Goal: Check status: Check status

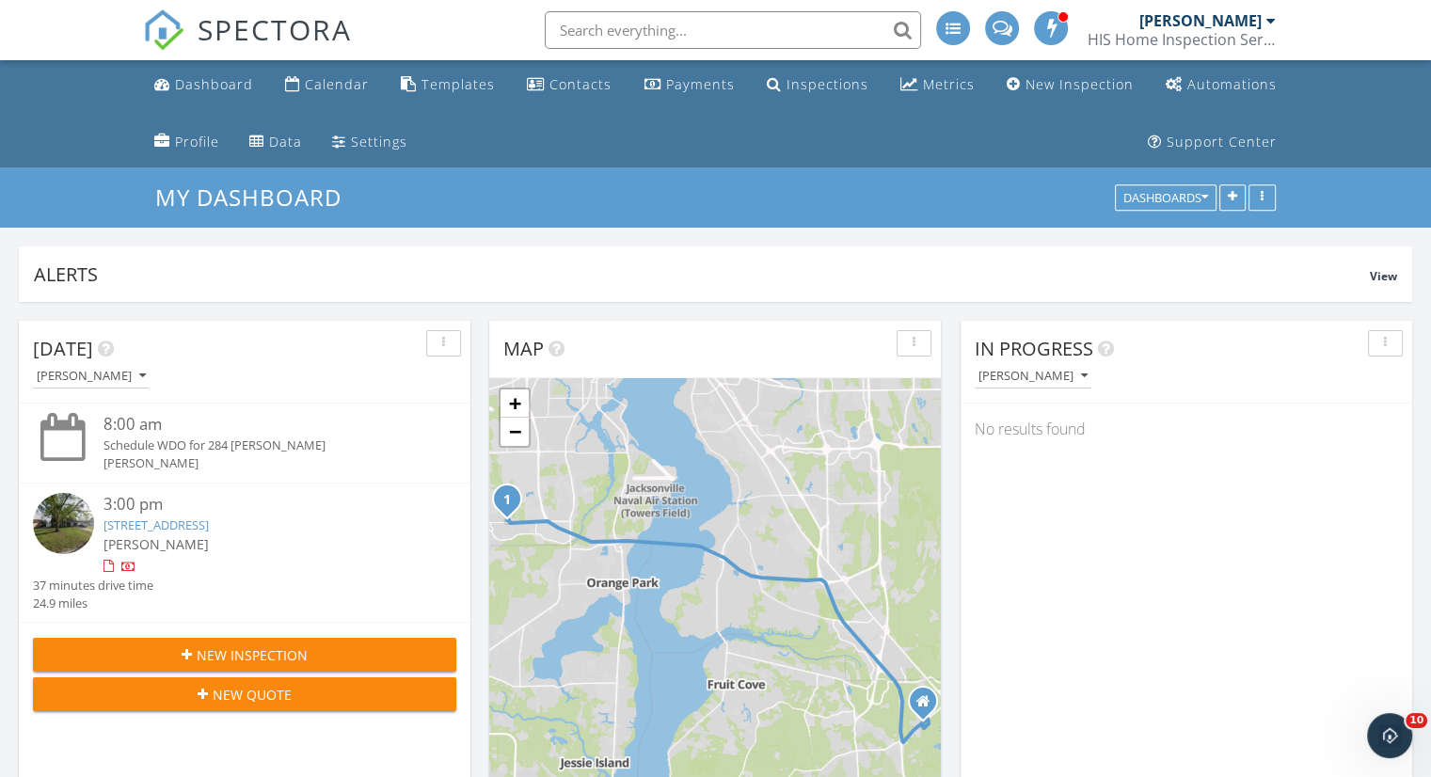
click at [163, 518] on link "[STREET_ADDRESS]" at bounding box center [156, 525] width 105 height 17
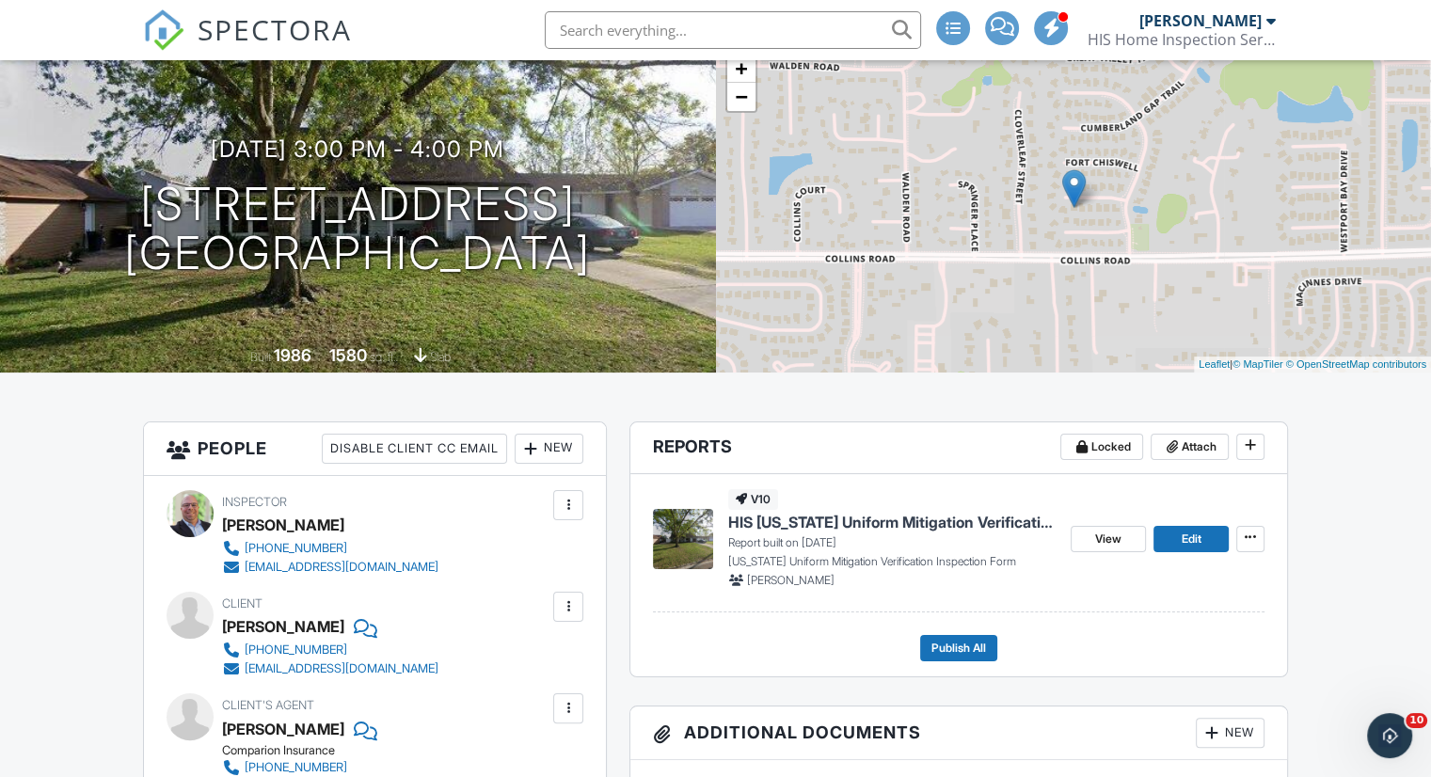
scroll to position [222, 0]
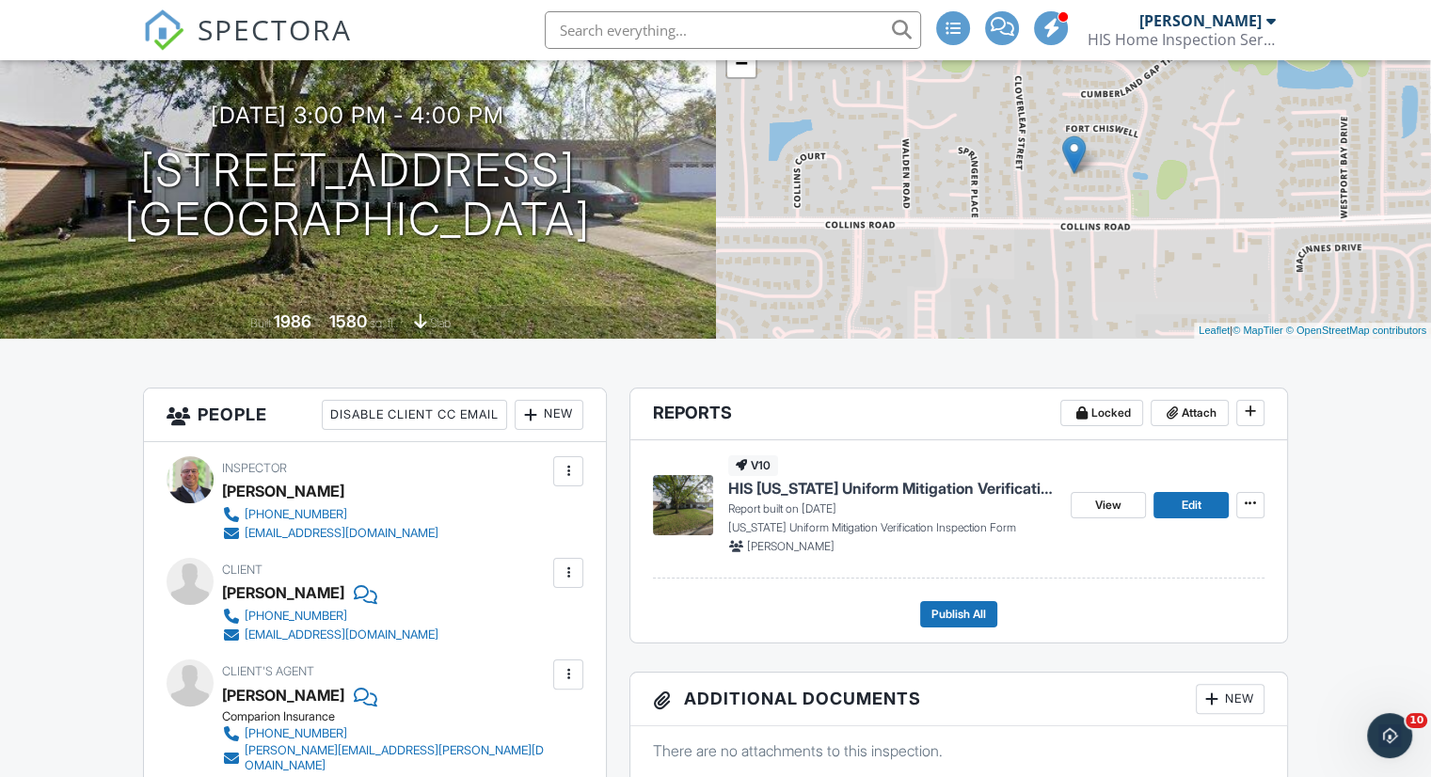
click at [932, 488] on span "HIS Florida Uniform Mitigation Verification Inspection Form" at bounding box center [891, 488] width 327 height 21
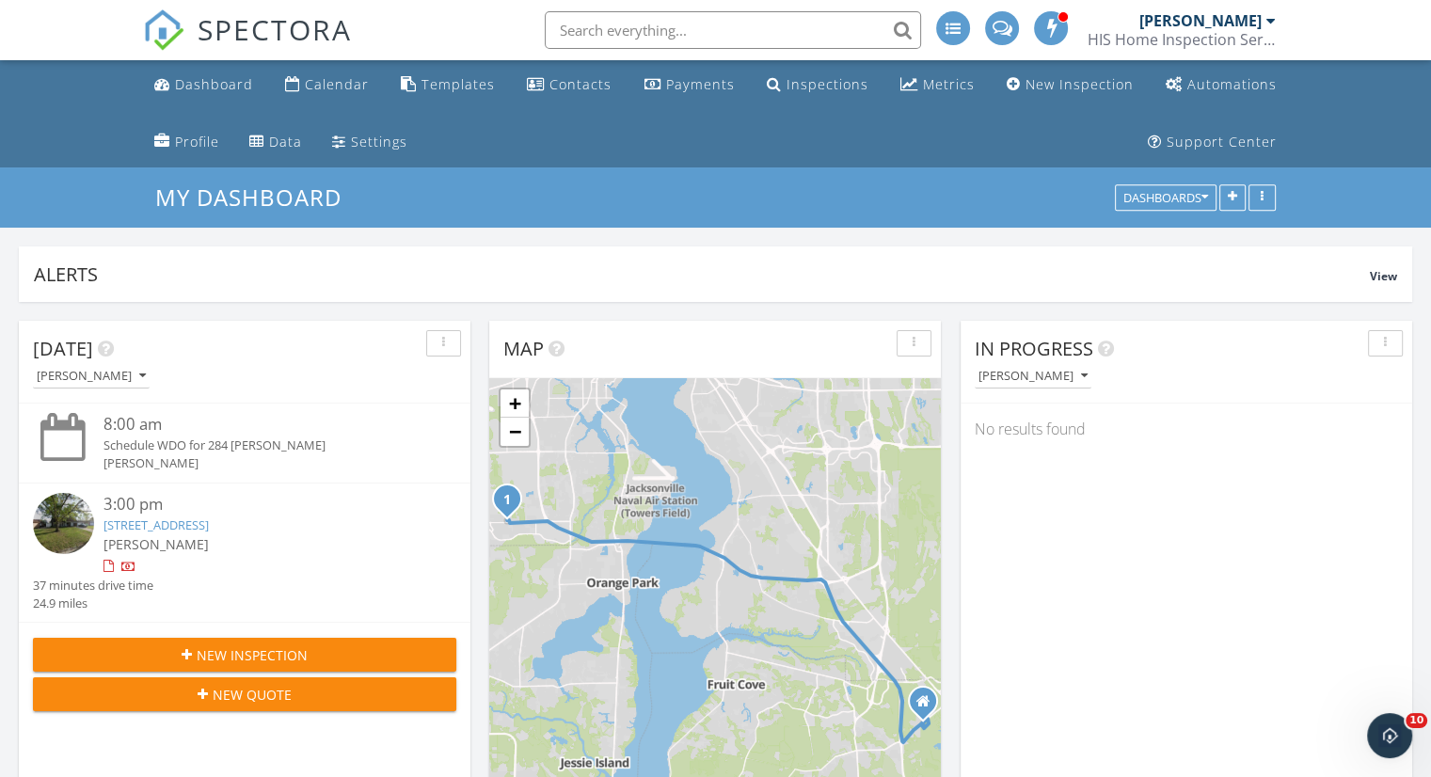
click at [240, 39] on span "SPECTORA" at bounding box center [275, 29] width 154 height 40
click at [209, 525] on link "[STREET_ADDRESS]" at bounding box center [156, 525] width 105 height 17
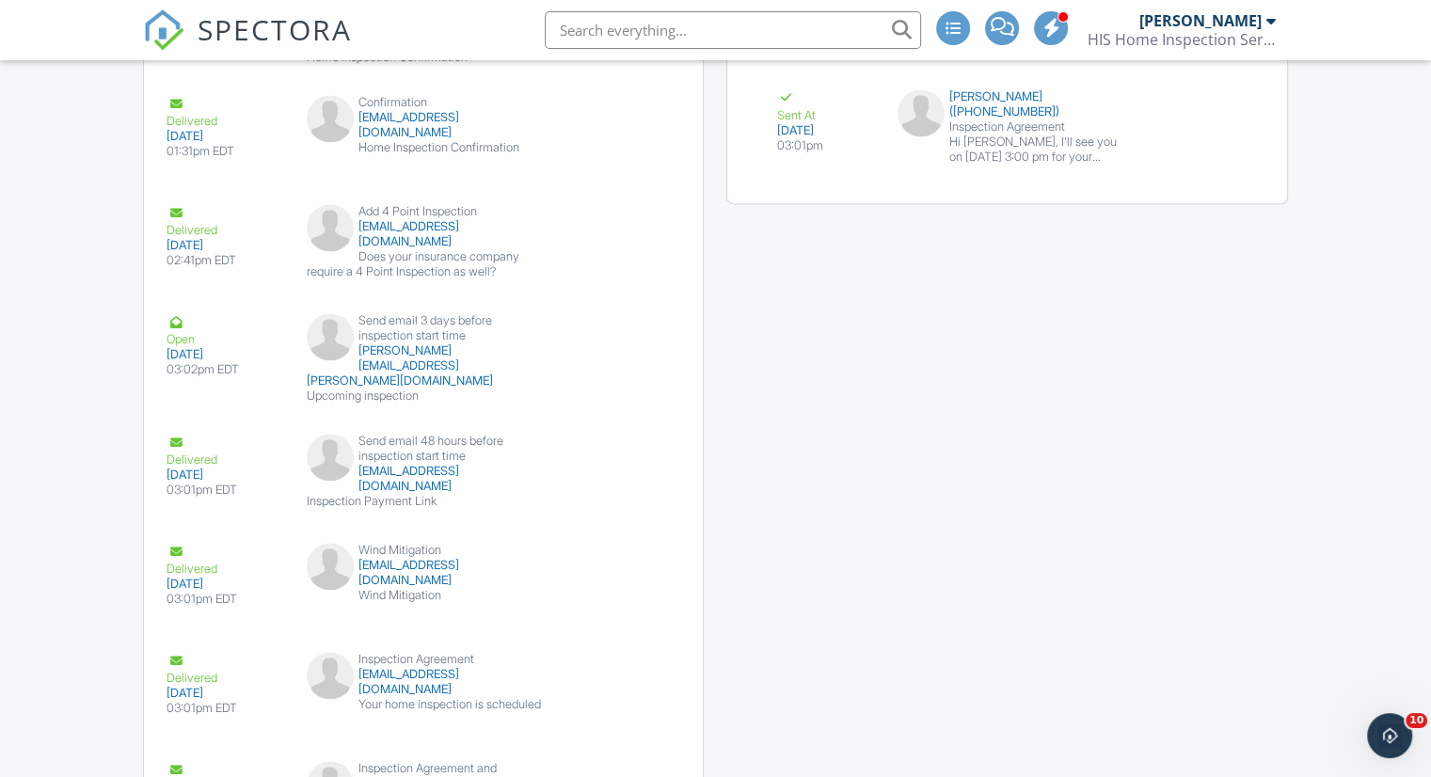
scroll to position [2593, 0]
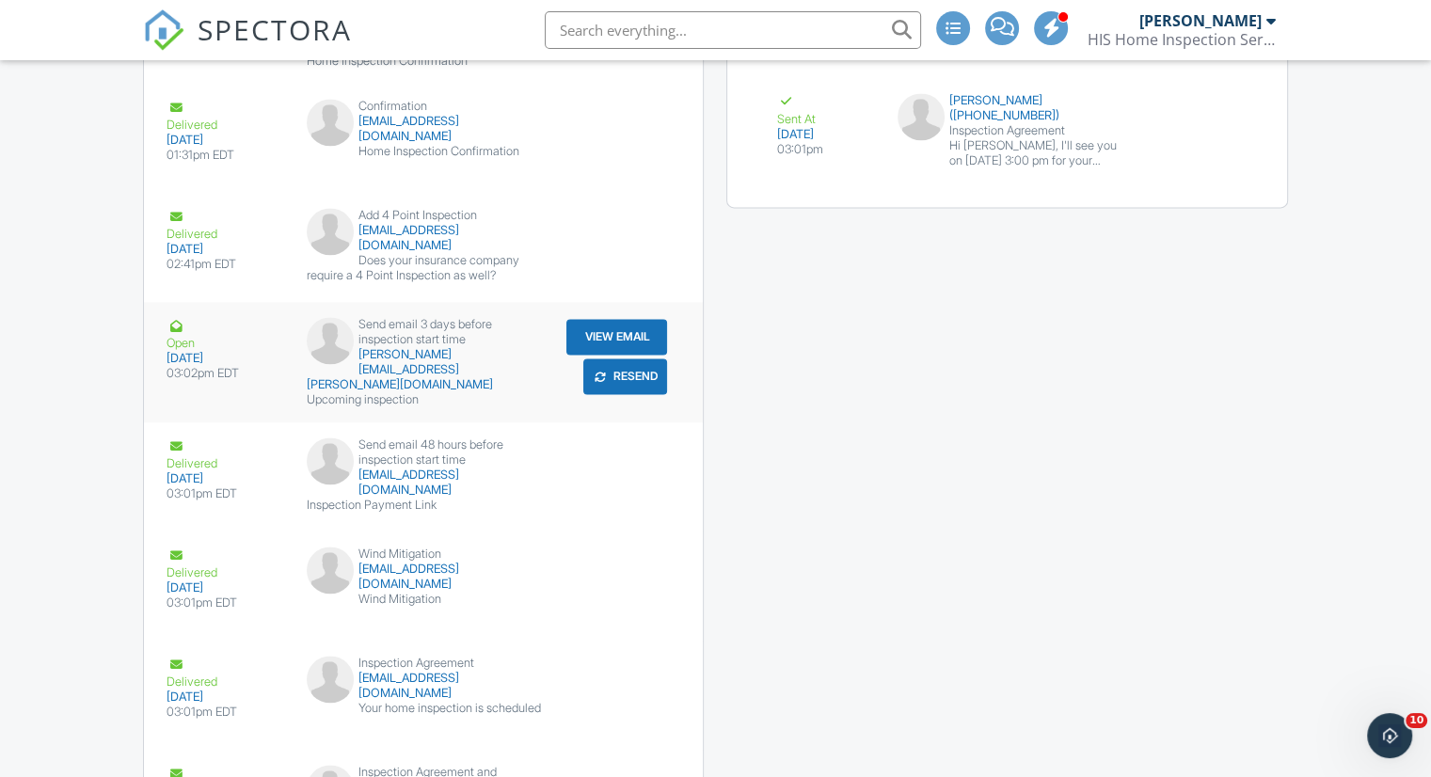
click at [599, 329] on button "View Email" at bounding box center [616, 337] width 101 height 36
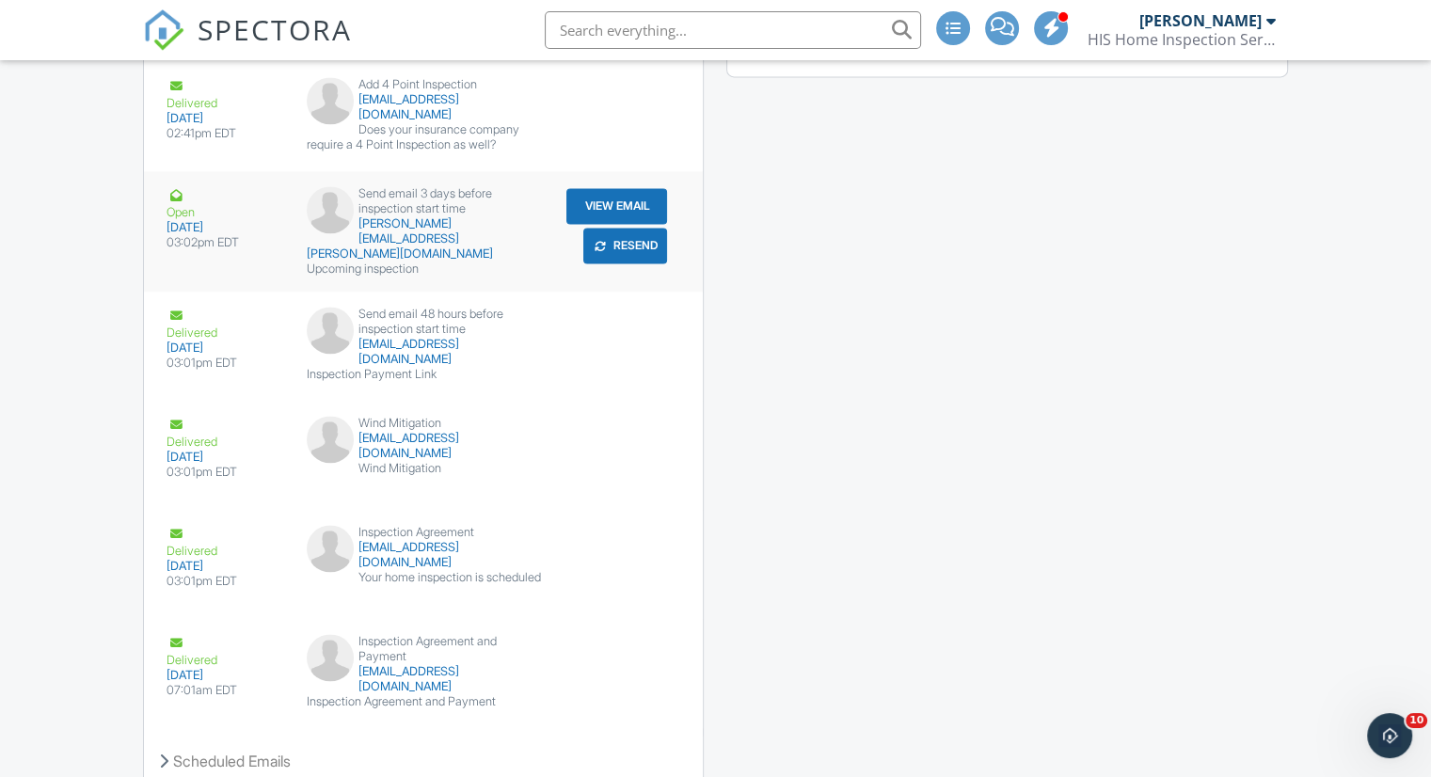
scroll to position [2865, 0]
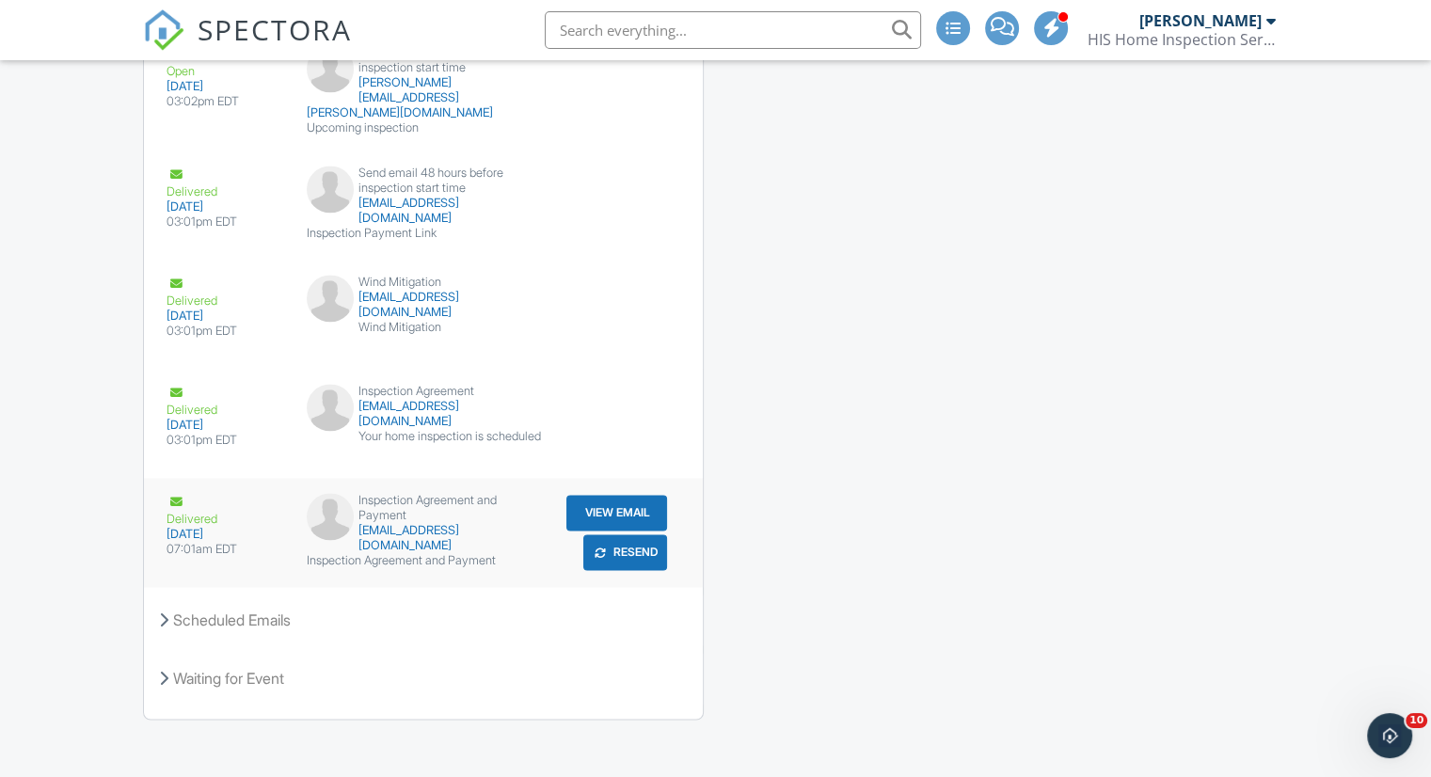
click at [590, 501] on button "View Email" at bounding box center [616, 513] width 101 height 36
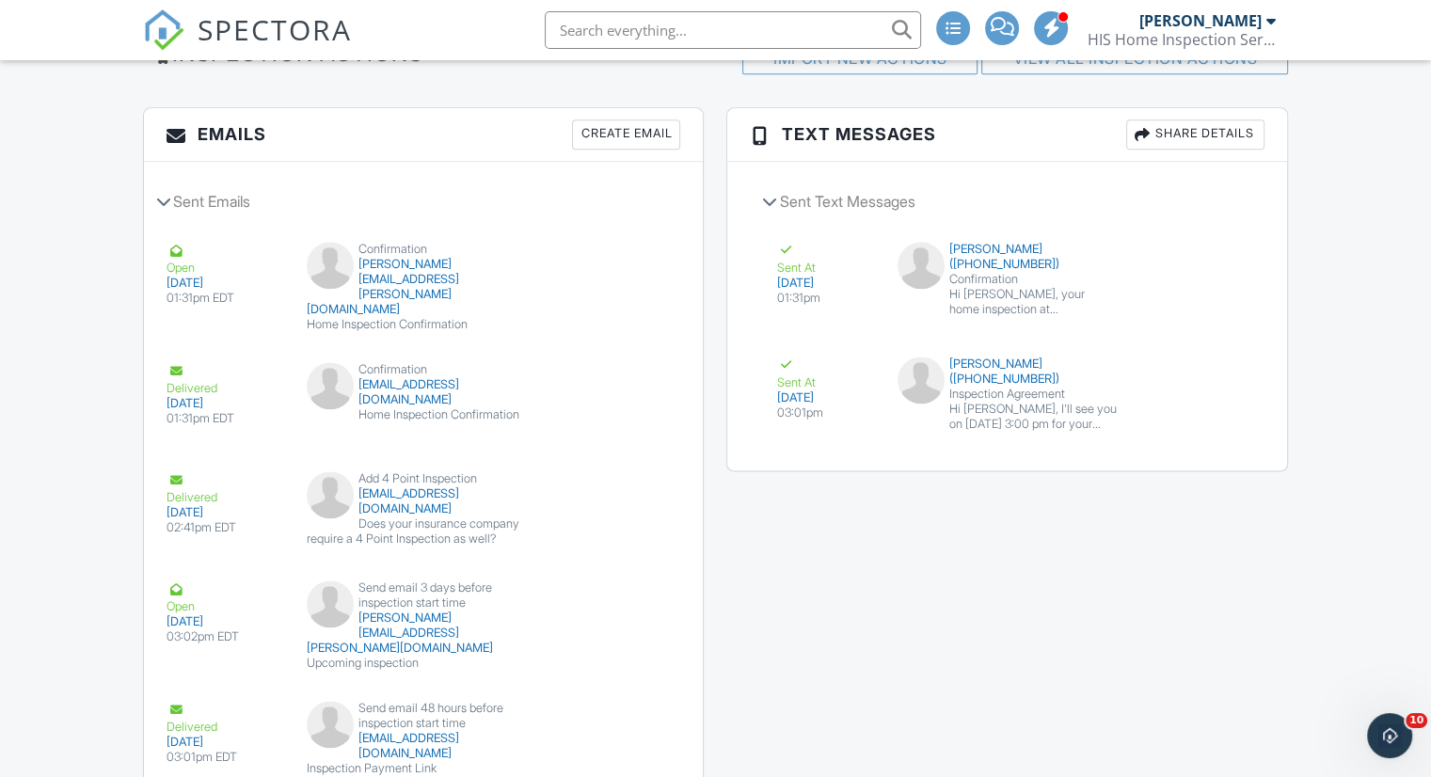
scroll to position [2327, 0]
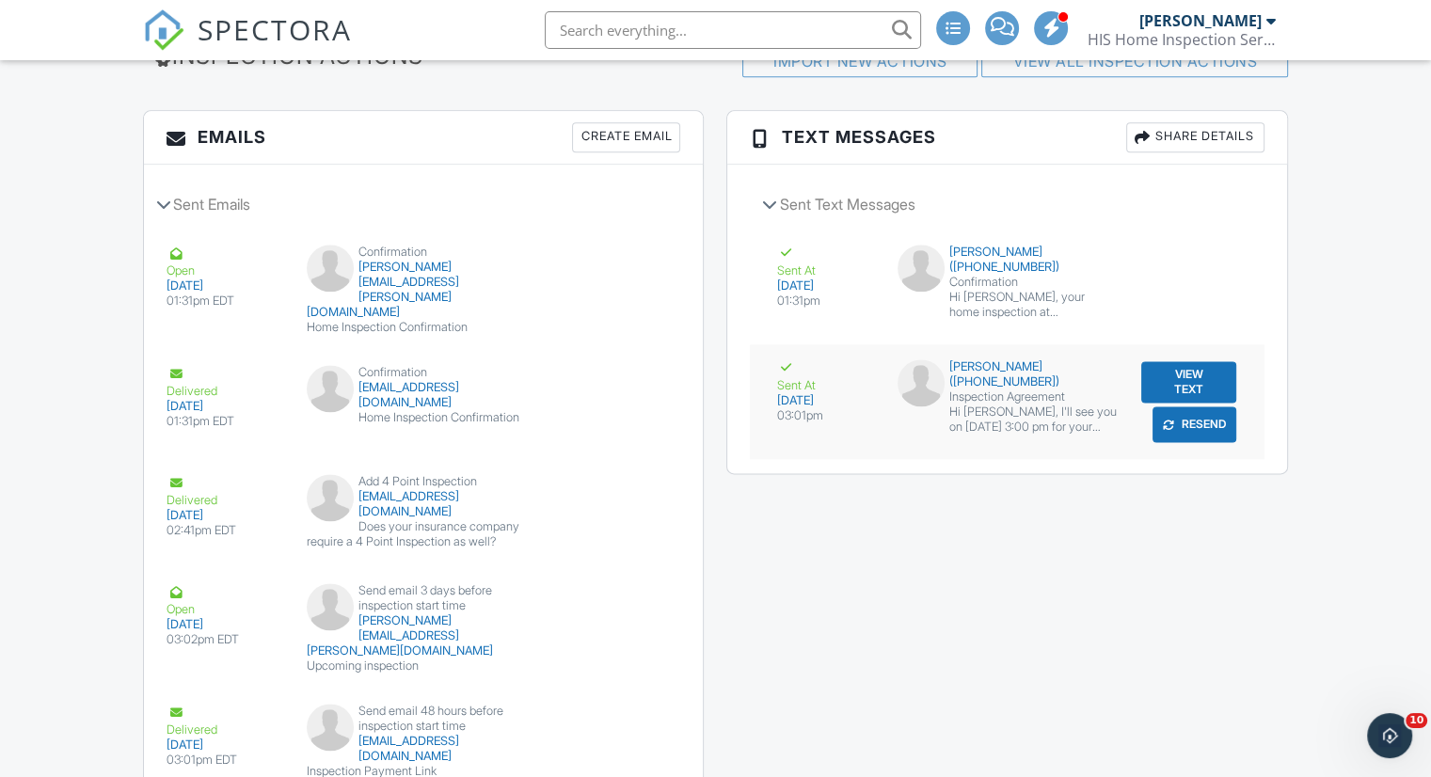
click at [1175, 365] on button "View Text" at bounding box center [1188, 381] width 95 height 41
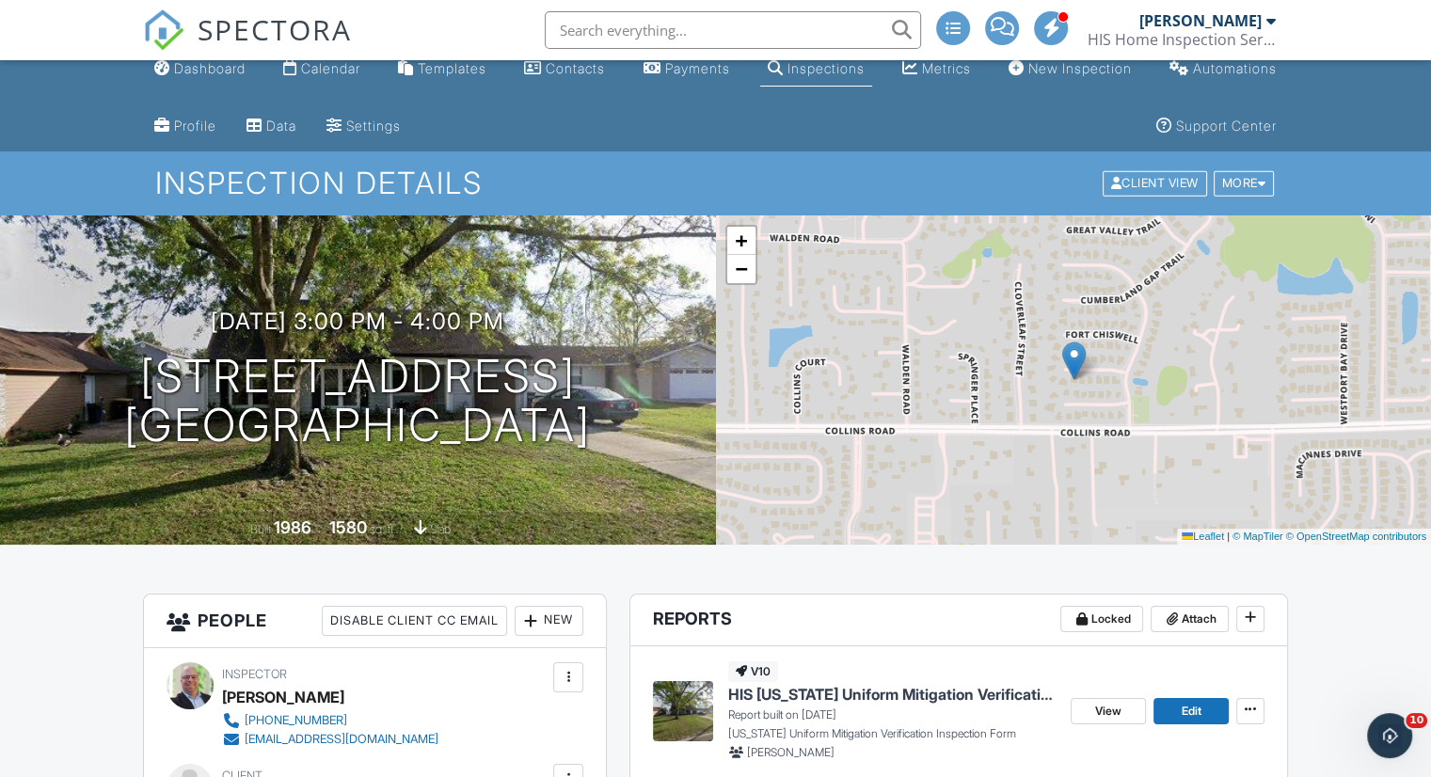
scroll to position [0, 0]
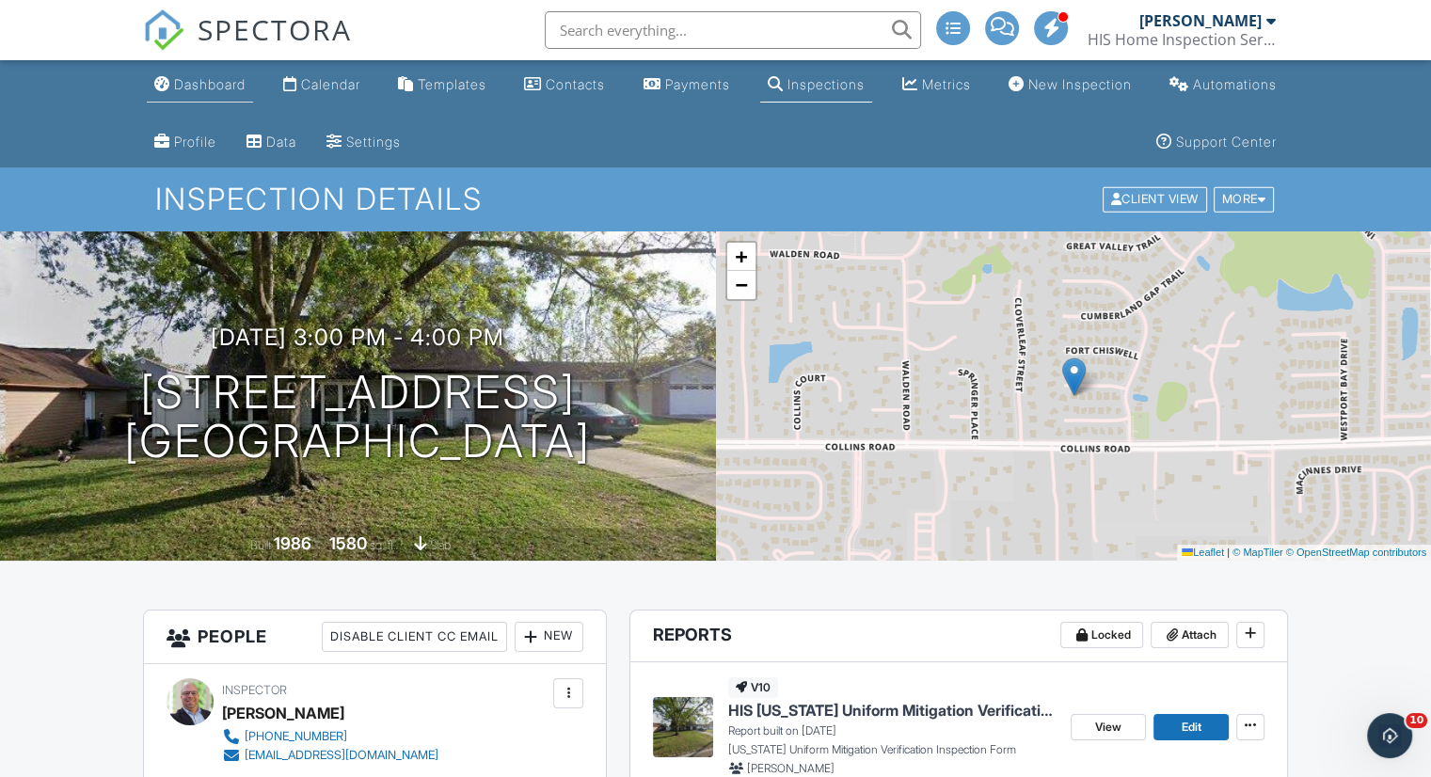
click at [216, 71] on link "Dashboard" at bounding box center [200, 85] width 106 height 35
